Goal: Navigation & Orientation: Find specific page/section

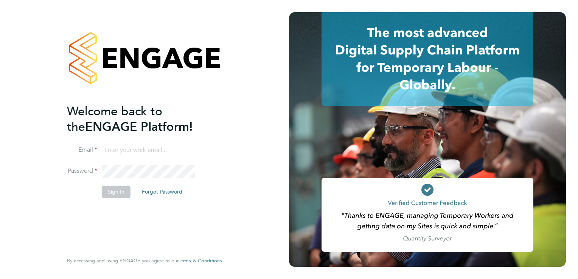
type input "ellis@wearetecrec.com"
drag, startPoint x: 119, startPoint y: 187, endPoint x: 119, endPoint y: 193, distance: 6.1
click at [119, 188] on button "Sign In" at bounding box center [116, 192] width 29 height 12
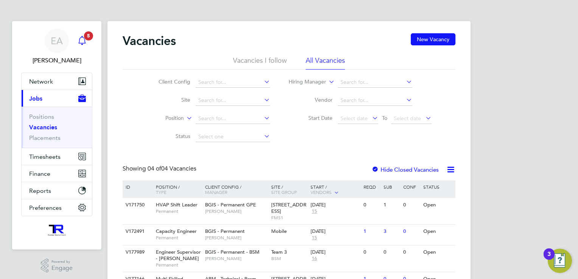
click at [82, 40] on icon "Main navigation" at bounding box center [81, 40] width 9 height 9
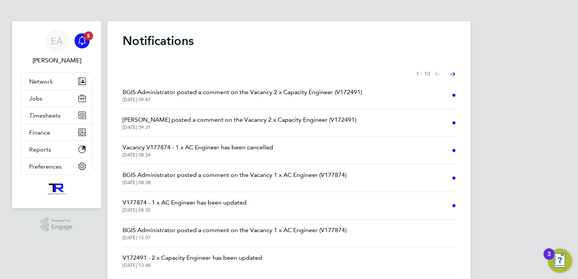
click at [198, 203] on span "V177874 - 1 x AC Engineer has been updated" at bounding box center [184, 202] width 124 height 9
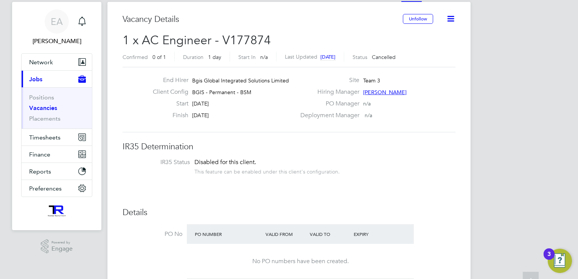
scroll to position [38, 0]
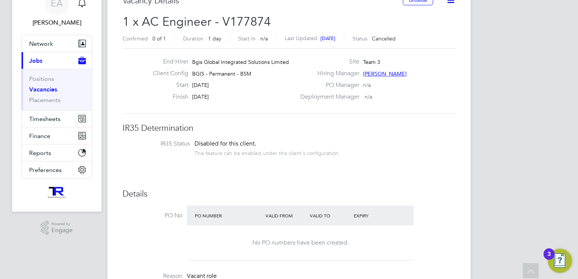
click at [38, 74] on ul "Positions Vacancies Placements" at bounding box center [57, 89] width 70 height 41
click at [38, 77] on link "Positions" at bounding box center [41, 78] width 25 height 7
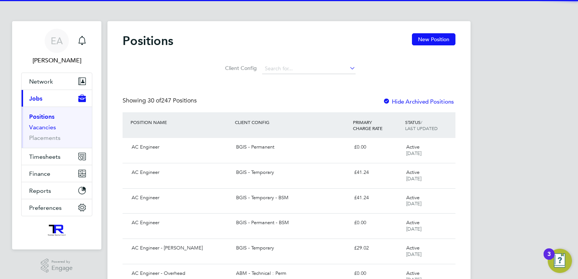
click at [48, 129] on link "Vacancies" at bounding box center [42, 127] width 27 height 7
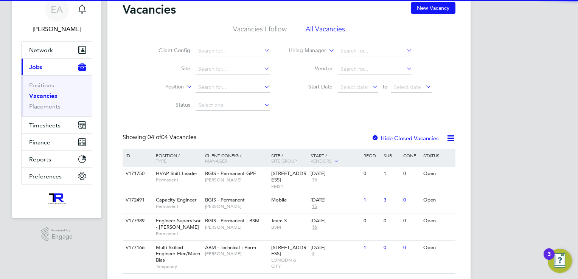
scroll to position [53, 0]
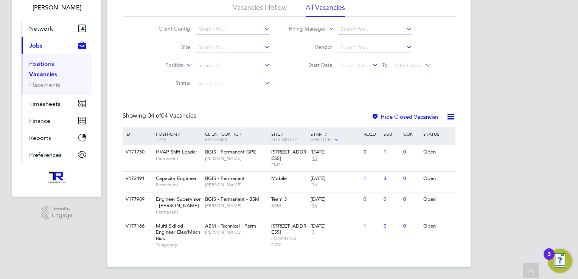
click at [36, 63] on link "Positions" at bounding box center [41, 63] width 25 height 7
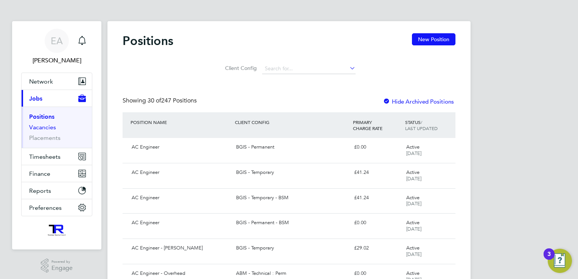
click at [38, 126] on link "Vacancies" at bounding box center [42, 127] width 27 height 7
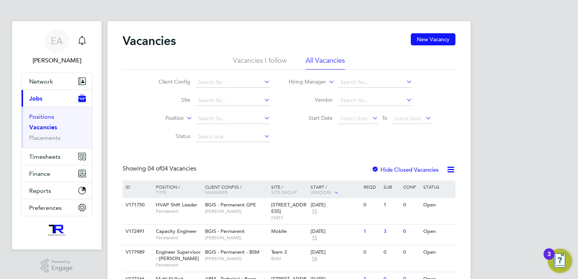
click at [43, 117] on link "Positions" at bounding box center [41, 116] width 25 height 7
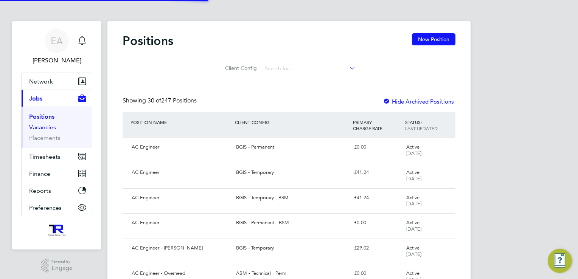
click at [43, 128] on link "Vacancies" at bounding box center [42, 127] width 27 height 7
